Goal: Task Accomplishment & Management: Use online tool/utility

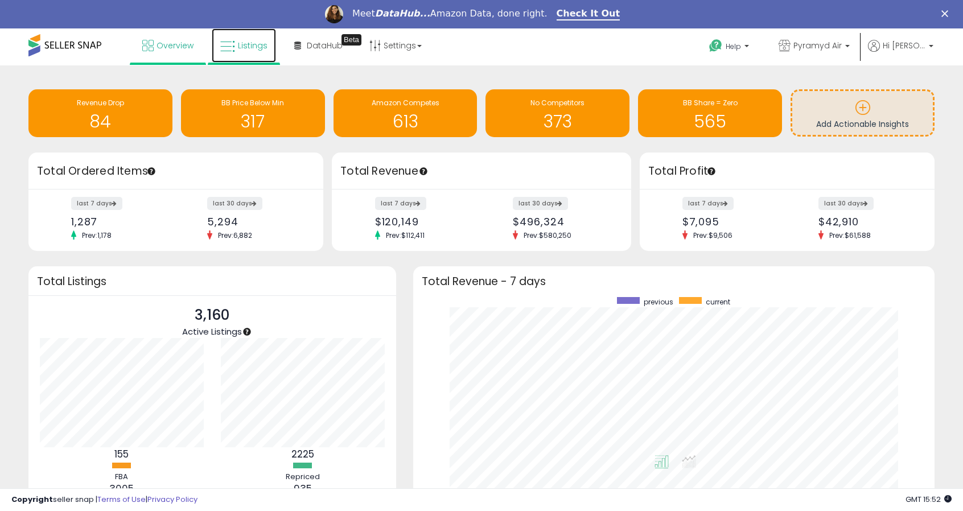
click at [251, 61] on link "Listings" at bounding box center [244, 45] width 64 height 34
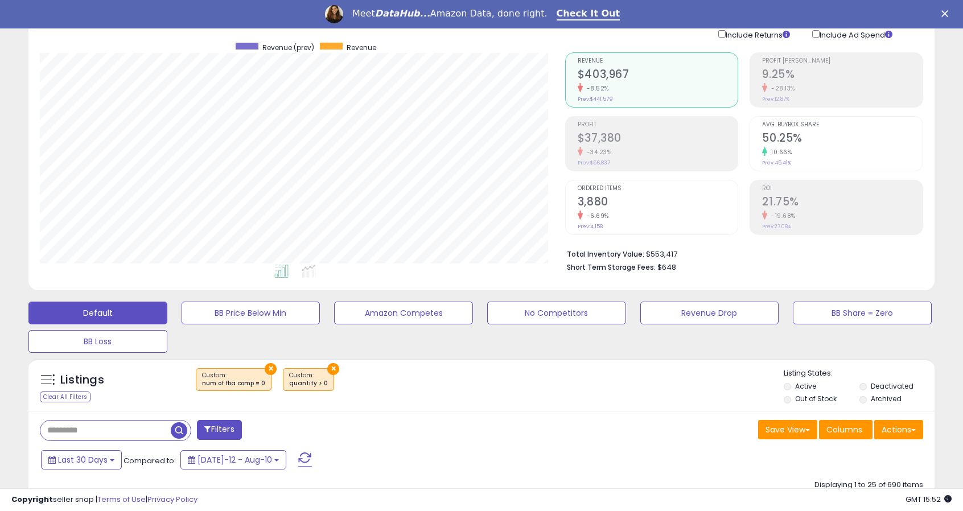
scroll to position [171, 0]
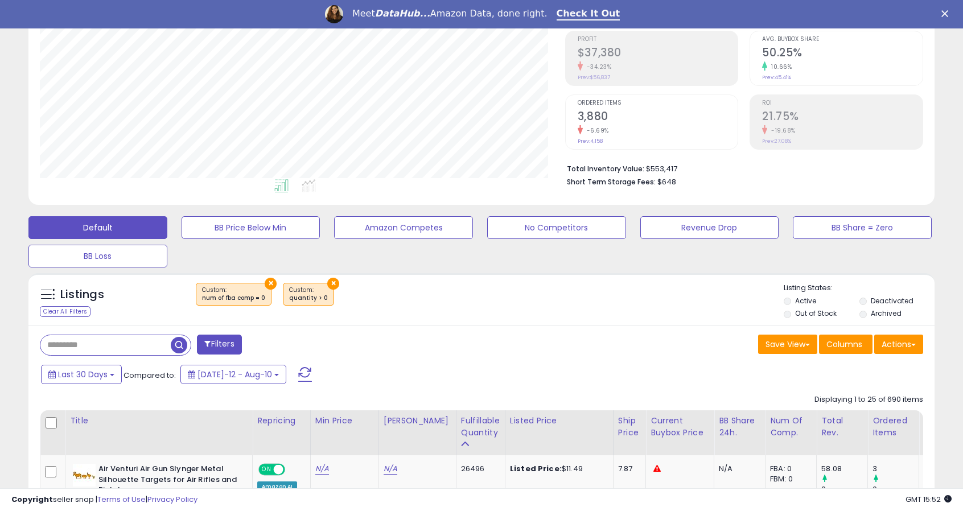
click at [98, 345] on input "text" at bounding box center [105, 345] width 130 height 20
paste input "*********"
type input "*********"
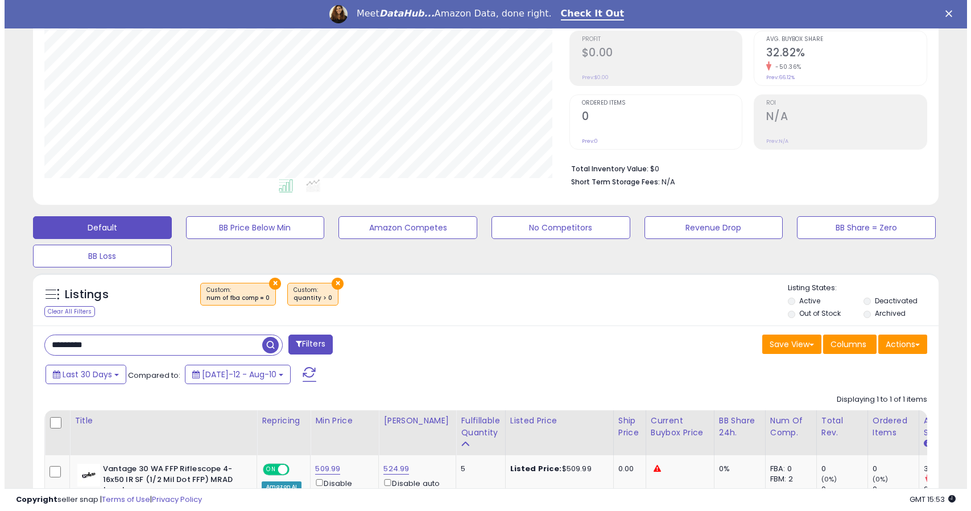
scroll to position [233, 525]
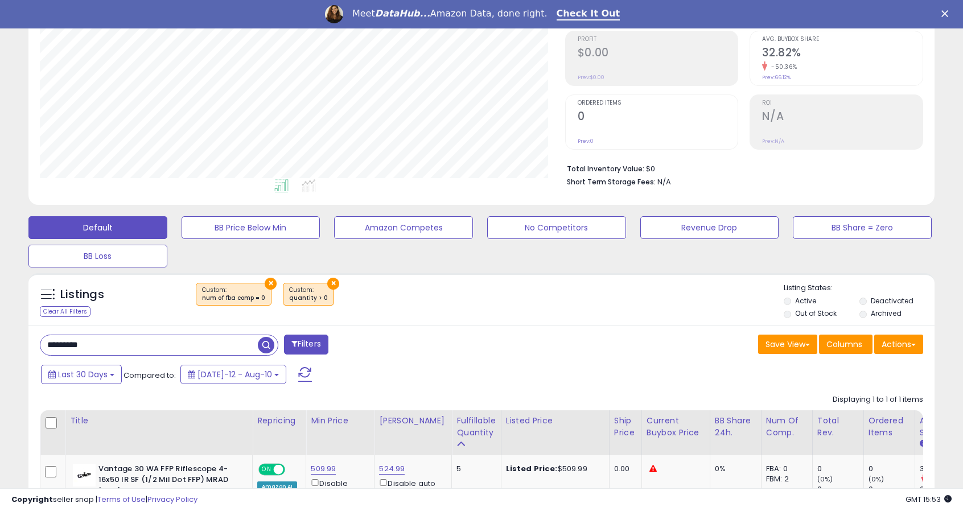
click at [307, 343] on button "Filters" at bounding box center [306, 345] width 44 height 20
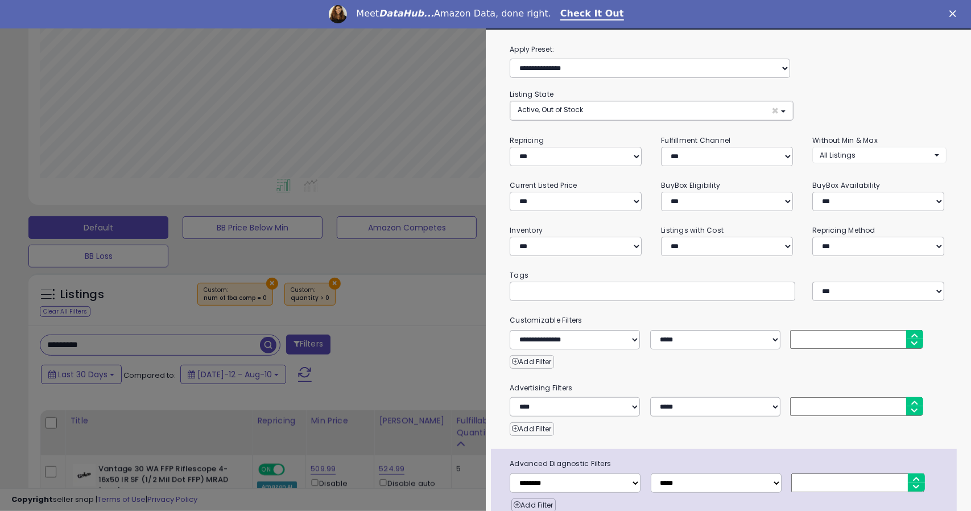
click at [411, 354] on div at bounding box center [485, 255] width 971 height 511
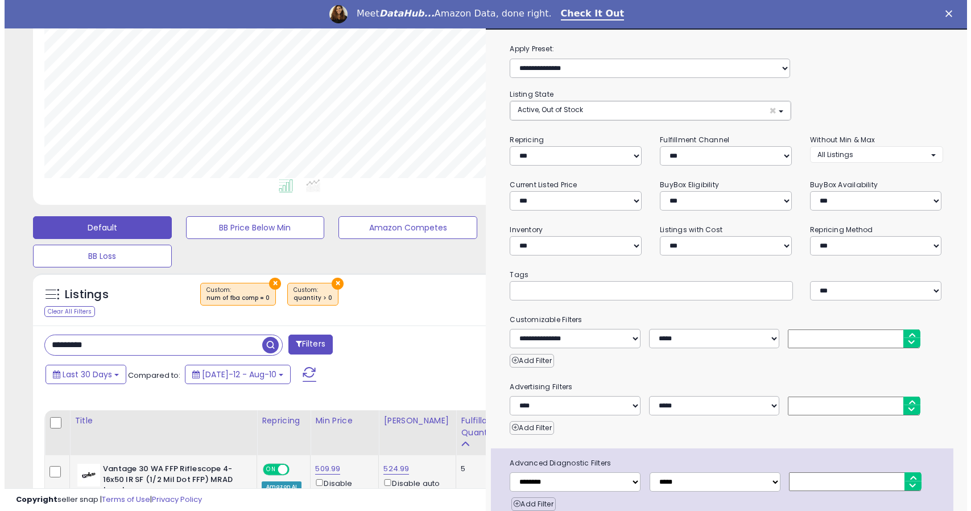
scroll to position [568688, 568397]
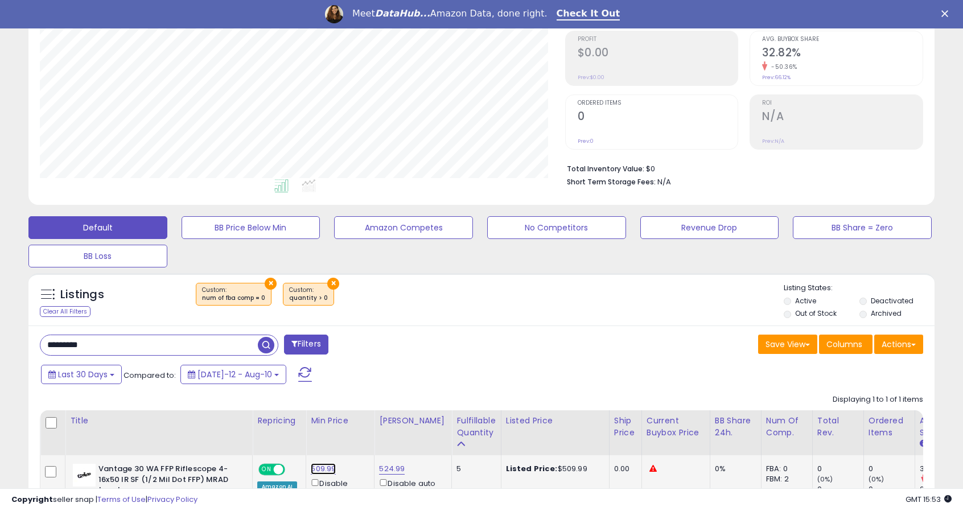
click at [314, 467] on link "509.99" at bounding box center [323, 468] width 25 height 11
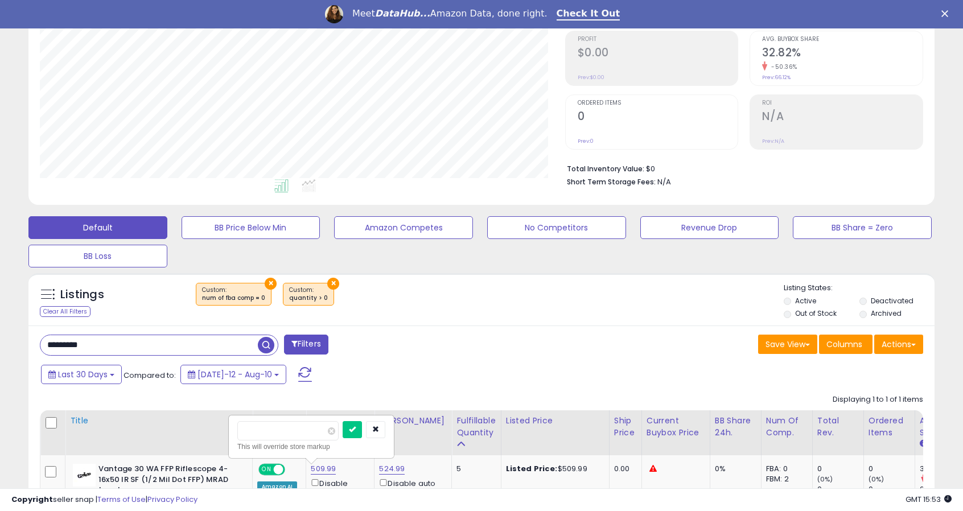
drag, startPoint x: 243, startPoint y: 432, endPoint x: 171, endPoint y: 426, distance: 72.5
click at [172, 427] on table "Title Repricing" at bounding box center [535, 472] width 990 height 125
type input "******"
click button "submit" at bounding box center [351, 429] width 19 height 17
drag, startPoint x: 123, startPoint y: 345, endPoint x: -9, endPoint y: 343, distance: 132.0
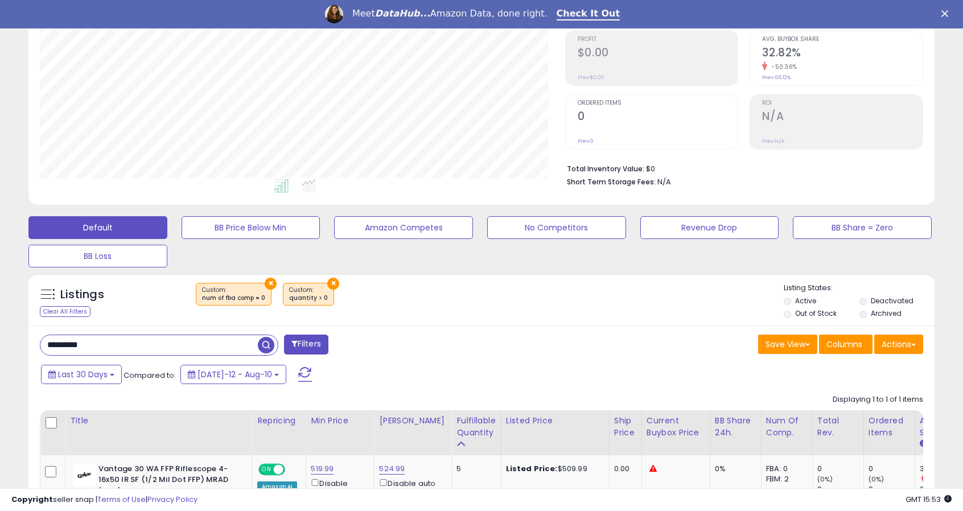
click at [0, 340] on html "Unable to login Retrieving listings data.. has not yet accepted the Terms of Us…" at bounding box center [481, 84] width 963 height 511
paste input "*"
type input "**********"
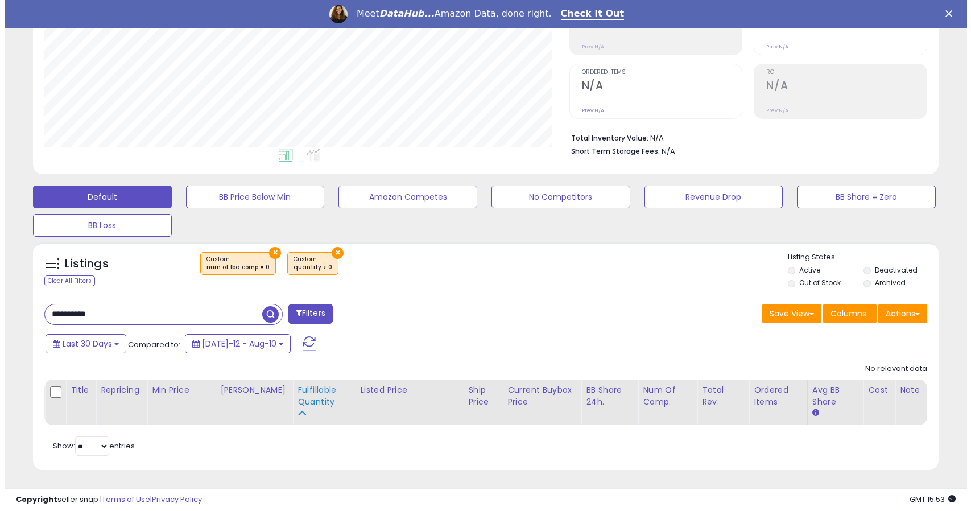
scroll to position [202, 0]
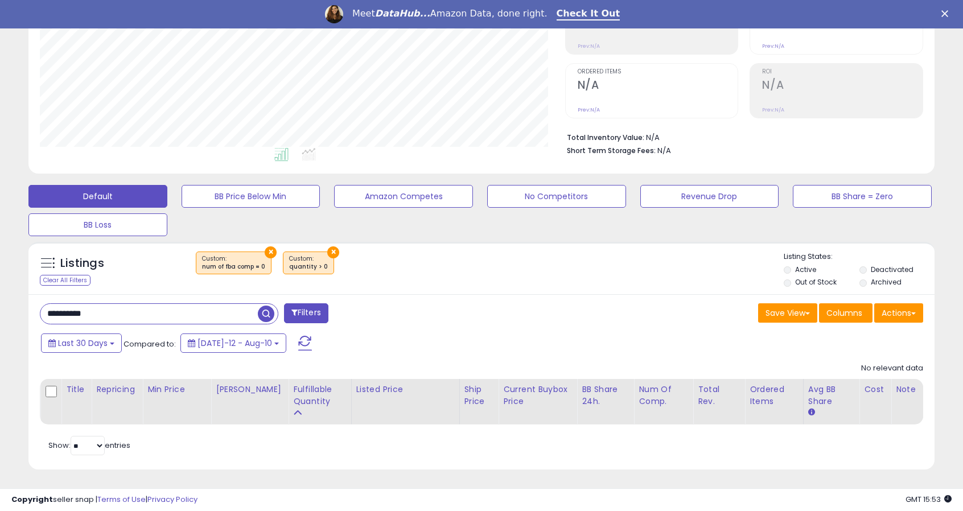
click at [308, 315] on button "Filters" at bounding box center [306, 313] width 44 height 20
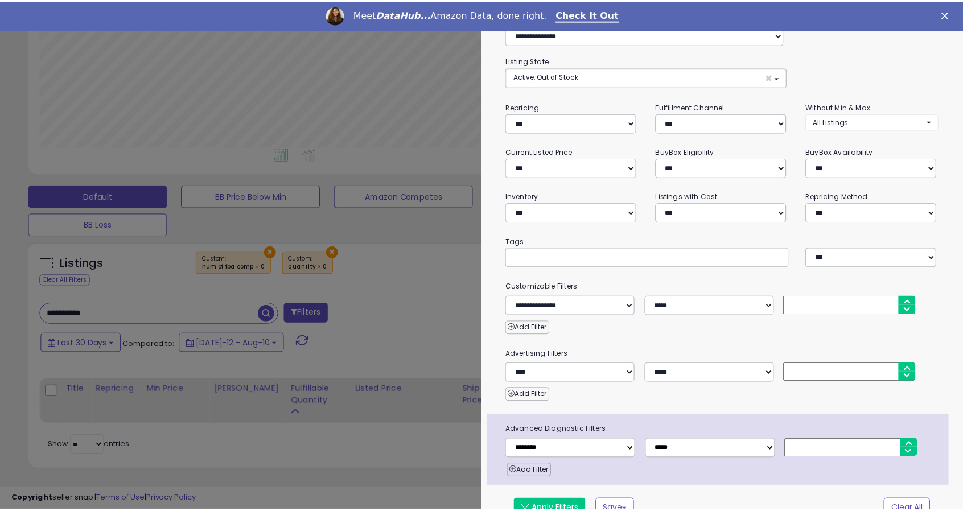
scroll to position [50, 0]
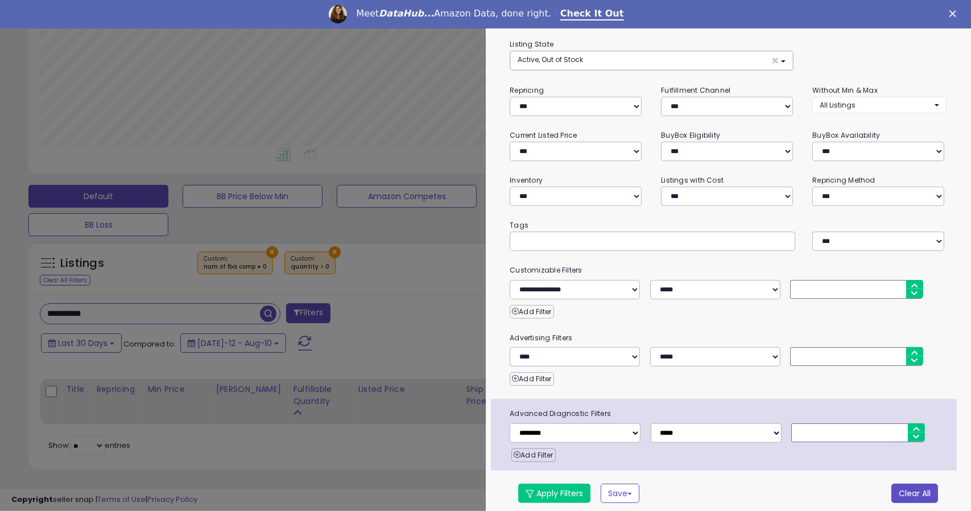
click at [893, 494] on button "Clear All" at bounding box center [915, 493] width 47 height 19
select select "*"
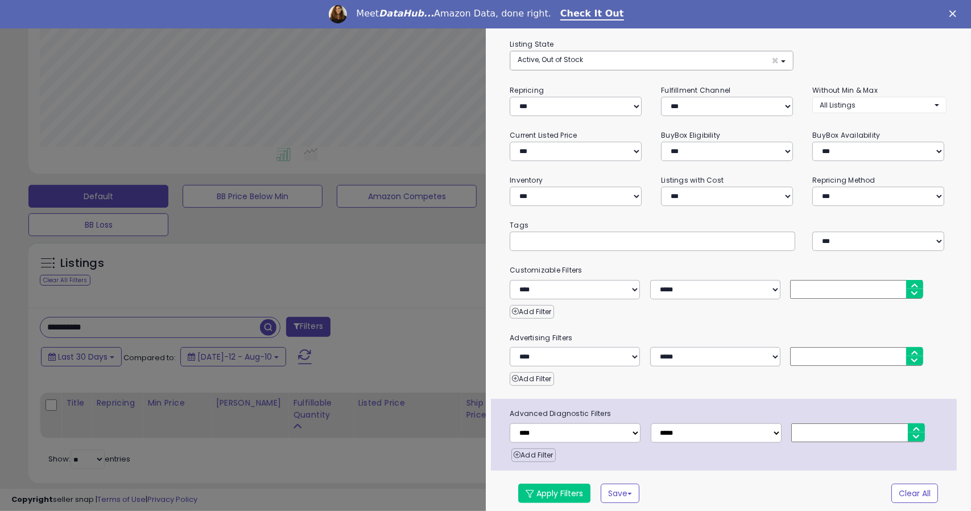
click at [377, 388] on div at bounding box center [485, 255] width 971 height 511
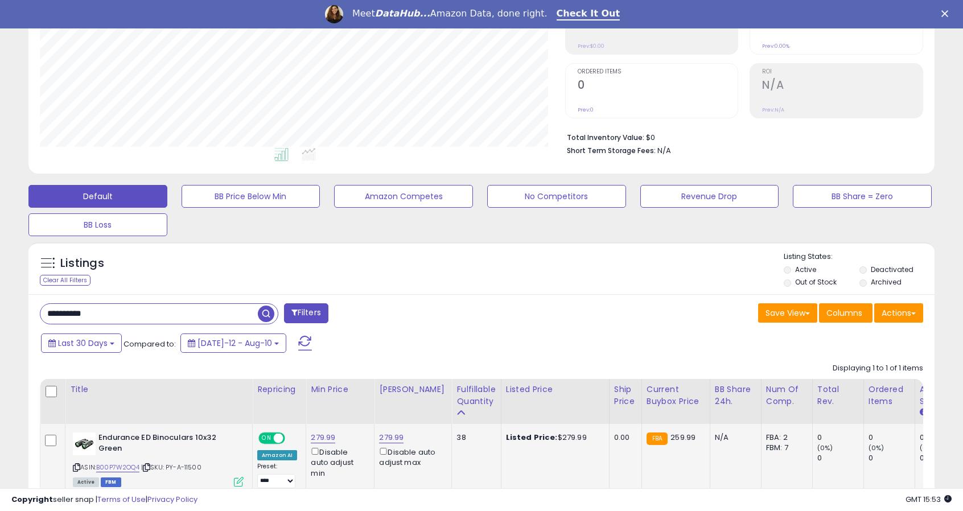
scroll to position [233, 525]
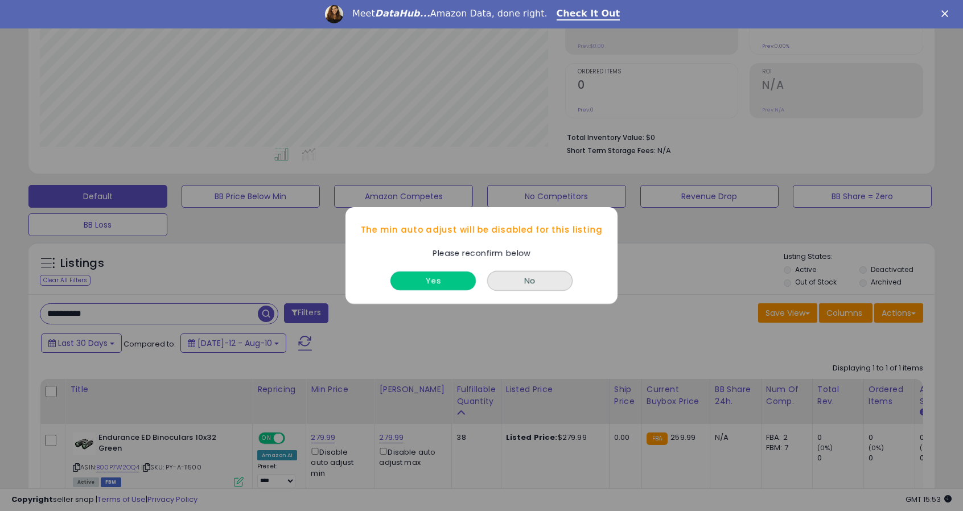
click at [433, 275] on button "Yes" at bounding box center [432, 280] width 85 height 19
click at [419, 278] on button "Yes" at bounding box center [432, 280] width 85 height 19
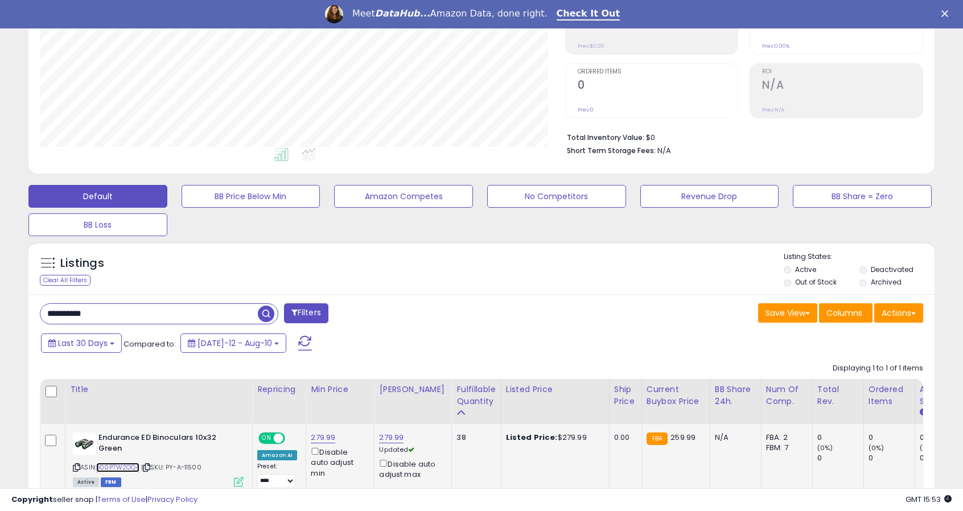
click at [123, 465] on link "B00P7W2OQ4" at bounding box center [117, 468] width 43 height 10
